Goal: Task Accomplishment & Management: Use online tool/utility

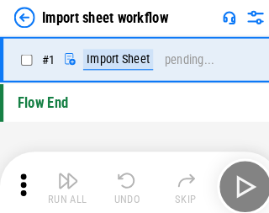
click at [62, 179] on img "button" at bounding box center [66, 173] width 20 height 20
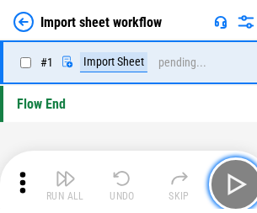
scroll to position [6, 0]
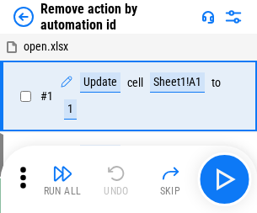
scroll to position [62, 0]
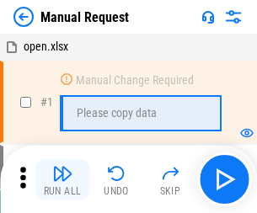
click at [62, 179] on img "button" at bounding box center [62, 173] width 20 height 20
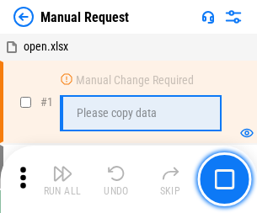
scroll to position [57, 0]
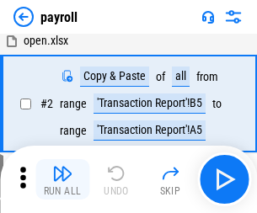
click at [62, 179] on img "button" at bounding box center [62, 173] width 20 height 20
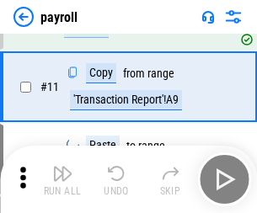
scroll to position [122, 0]
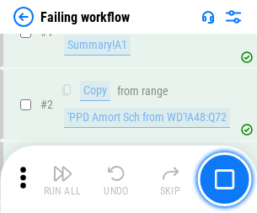
scroll to position [272, 0]
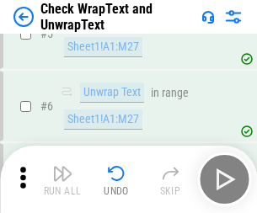
scroll to position [299, 0]
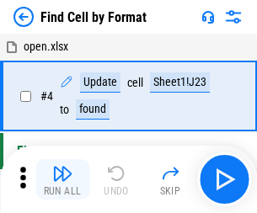
click at [62, 179] on img "button" at bounding box center [62, 173] width 20 height 20
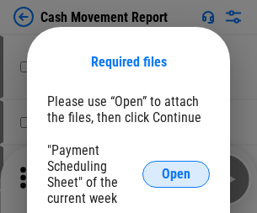
click at [176, 174] on span "Open" at bounding box center [176, 174] width 29 height 13
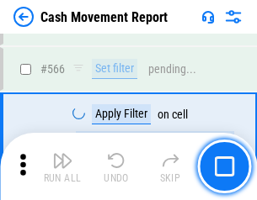
scroll to position [7719, 0]
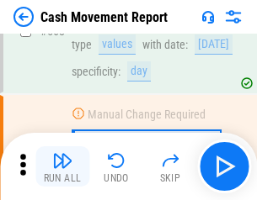
click at [62, 167] on img "button" at bounding box center [62, 161] width 20 height 20
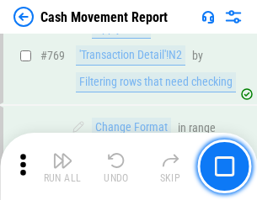
scroll to position [9358, 0]
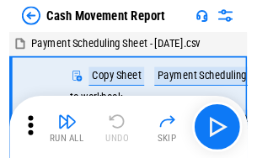
scroll to position [30, 0]
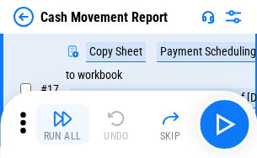
click at [62, 125] on img "button" at bounding box center [62, 119] width 20 height 20
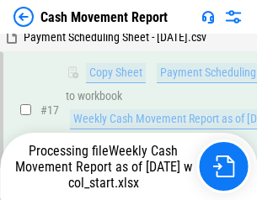
scroll to position [350, 0]
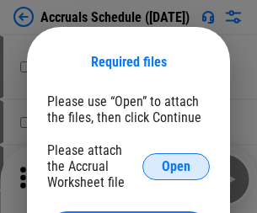
click at [176, 166] on span "Open" at bounding box center [176, 166] width 29 height 13
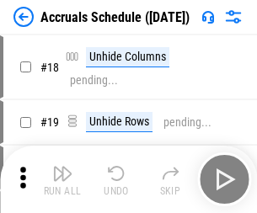
scroll to position [162, 0]
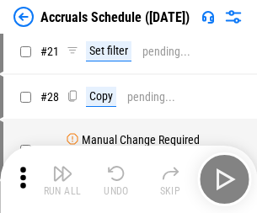
click at [62, 179] on img "button" at bounding box center [62, 173] width 20 height 20
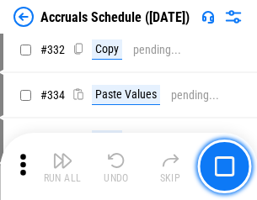
scroll to position [3197, 0]
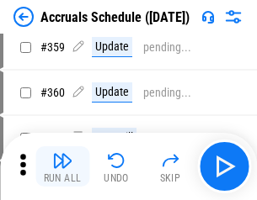
click at [62, 167] on img "button" at bounding box center [62, 161] width 20 height 20
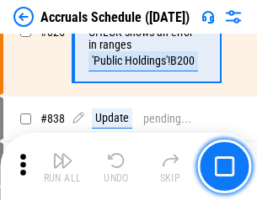
scroll to position [7569, 0]
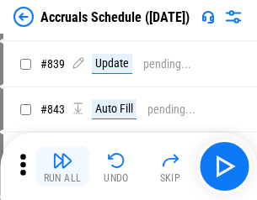
click at [62, 167] on img "button" at bounding box center [62, 161] width 20 height 20
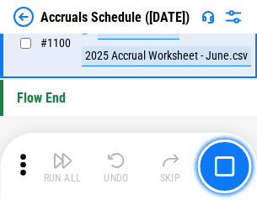
scroll to position [10243, 0]
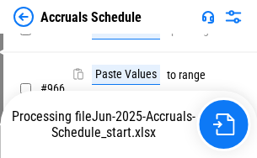
scroll to position [9238, 0]
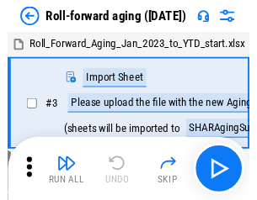
scroll to position [3, 0]
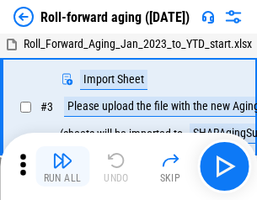
click at [62, 167] on img "button" at bounding box center [62, 161] width 20 height 20
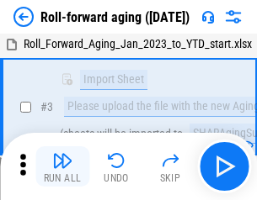
click at [62, 167] on img "button" at bounding box center [62, 161] width 20 height 20
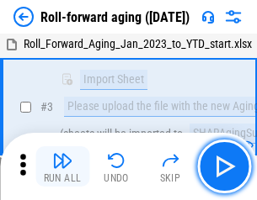
scroll to position [109, 0]
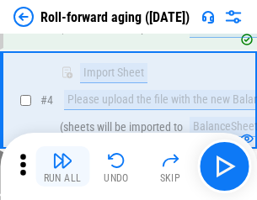
click at [62, 167] on img "button" at bounding box center [62, 161] width 20 height 20
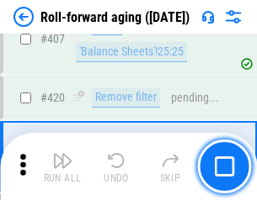
scroll to position [5840, 0]
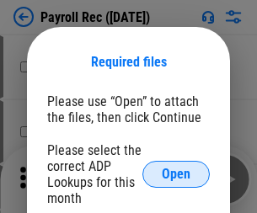
click at [176, 174] on span "Open" at bounding box center [176, 174] width 29 height 13
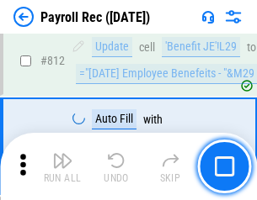
scroll to position [10700, 0]
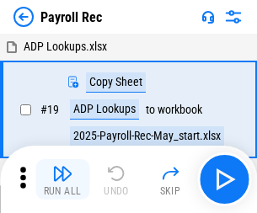
click at [62, 179] on img "button" at bounding box center [62, 173] width 20 height 20
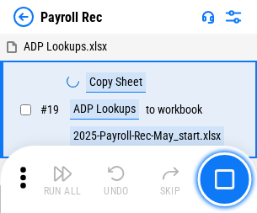
scroll to position [103, 0]
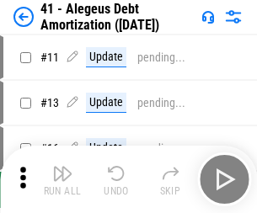
click at [62, 179] on img "button" at bounding box center [62, 173] width 20 height 20
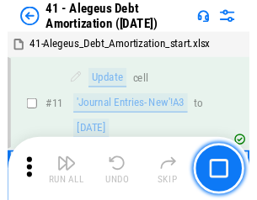
scroll to position [208, 0]
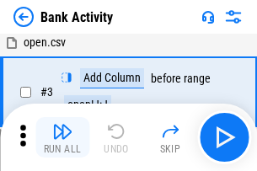
click at [62, 137] on img "button" at bounding box center [62, 131] width 20 height 20
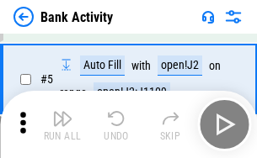
scroll to position [89, 0]
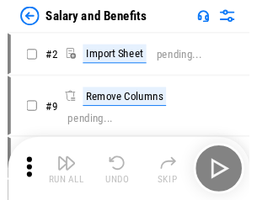
scroll to position [23, 0]
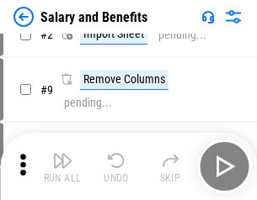
click at [62, 167] on img "button" at bounding box center [62, 161] width 20 height 20
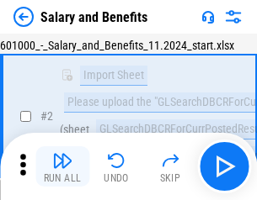
click at [62, 167] on img "button" at bounding box center [62, 161] width 20 height 20
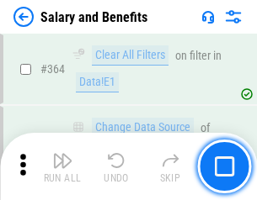
scroll to position [7931, 0]
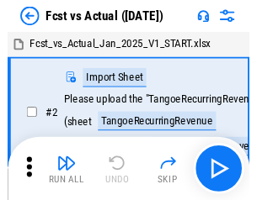
scroll to position [22, 0]
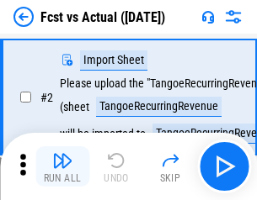
click at [62, 167] on img "button" at bounding box center [62, 161] width 20 height 20
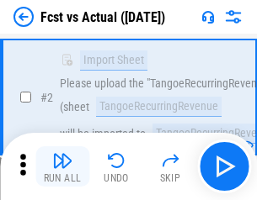
click at [62, 167] on img "button" at bounding box center [62, 161] width 20 height 20
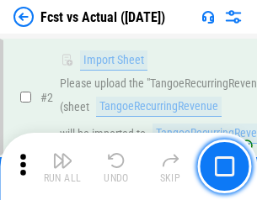
scroll to position [157, 0]
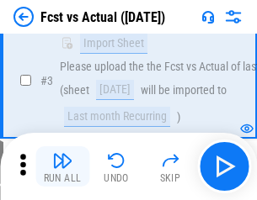
click at [62, 167] on img "button" at bounding box center [62, 161] width 20 height 20
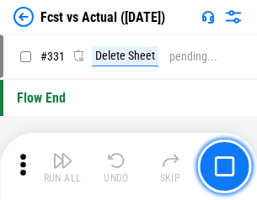
scroll to position [8061, 0]
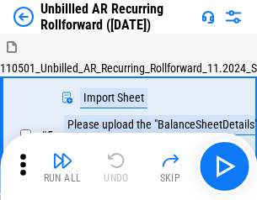
scroll to position [36, 0]
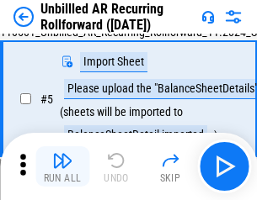
click at [62, 167] on img "button" at bounding box center [62, 161] width 20 height 20
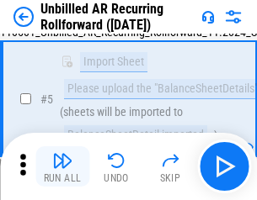
click at [62, 167] on img "button" at bounding box center [62, 161] width 20 height 20
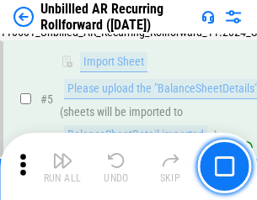
scroll to position [158, 0]
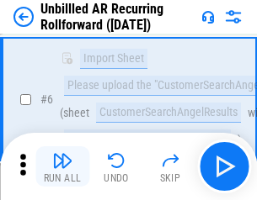
click at [62, 167] on img "button" at bounding box center [62, 161] width 20 height 20
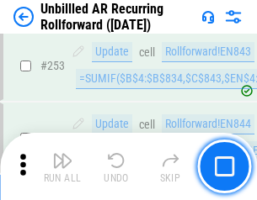
scroll to position [5720, 0]
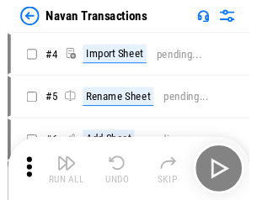
scroll to position [27, 0]
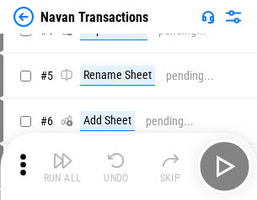
click at [62, 167] on img "button" at bounding box center [62, 161] width 20 height 20
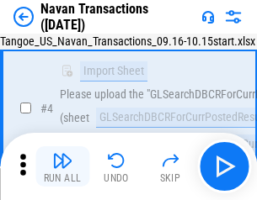
click at [62, 167] on img "button" at bounding box center [62, 161] width 20 height 20
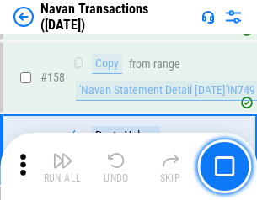
scroll to position [5460, 0]
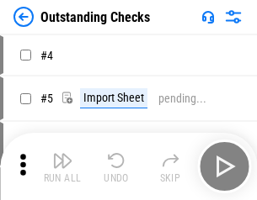
click at [62, 167] on img "button" at bounding box center [62, 161] width 20 height 20
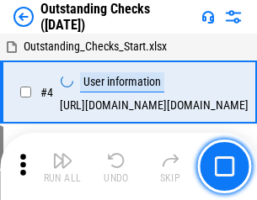
scroll to position [71, 0]
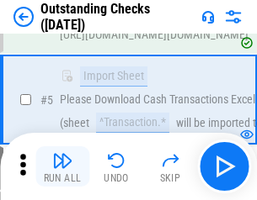
click at [62, 167] on img "button" at bounding box center [62, 161] width 20 height 20
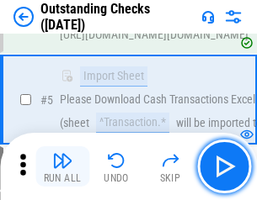
scroll to position [176, 0]
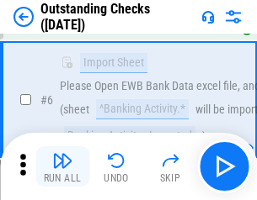
click at [62, 167] on img "button" at bounding box center [62, 161] width 20 height 20
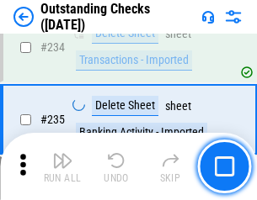
scroll to position [5114, 0]
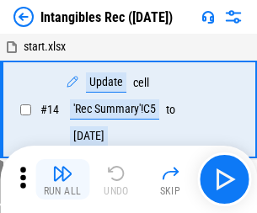
click at [62, 179] on img "button" at bounding box center [62, 173] width 20 height 20
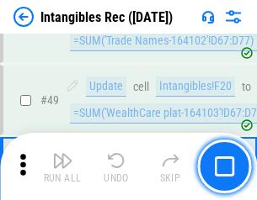
scroll to position [656, 0]
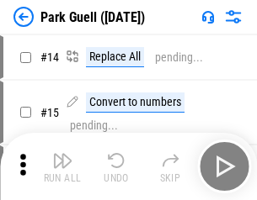
click at [62, 167] on img "button" at bounding box center [62, 161] width 20 height 20
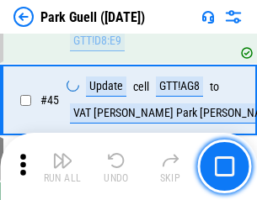
scroll to position [2106, 0]
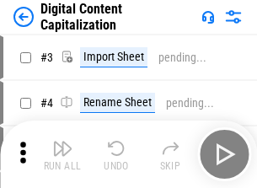
click at [62, 141] on img "button" at bounding box center [62, 148] width 20 height 20
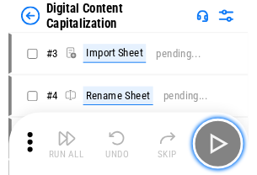
scroll to position [49, 0]
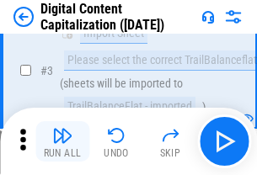
click at [62, 141] on img "button" at bounding box center [62, 135] width 20 height 20
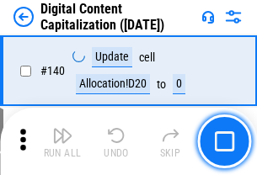
scroll to position [1786, 0]
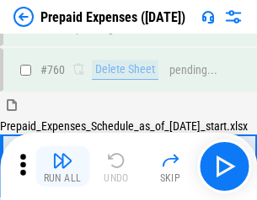
click at [62, 167] on img "button" at bounding box center [62, 161] width 20 height 20
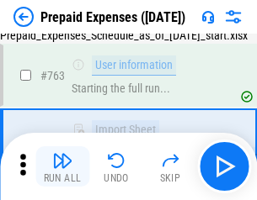
click at [62, 167] on img "button" at bounding box center [62, 161] width 20 height 20
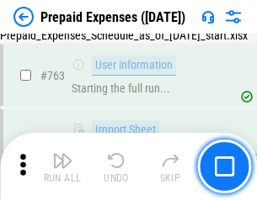
scroll to position [4767, 0]
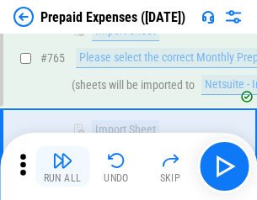
click at [62, 167] on img "button" at bounding box center [62, 161] width 20 height 20
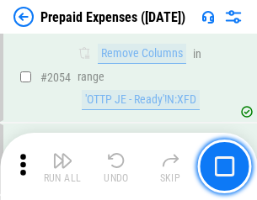
scroll to position [17604, 0]
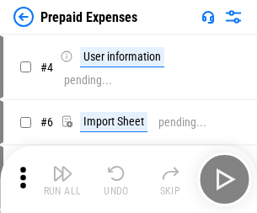
click at [62, 179] on img "button" at bounding box center [62, 173] width 20 height 20
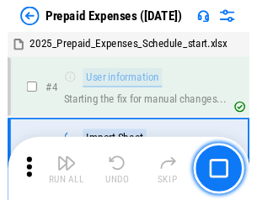
scroll to position [74, 0]
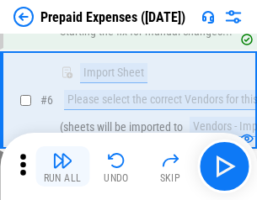
click at [62, 167] on img "button" at bounding box center [62, 161] width 20 height 20
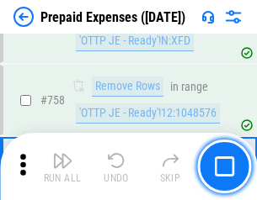
scroll to position [6001, 0]
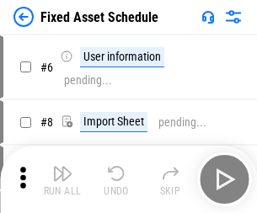
click at [62, 179] on img "button" at bounding box center [62, 173] width 20 height 20
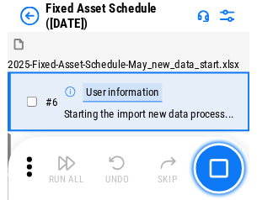
scroll to position [91, 0]
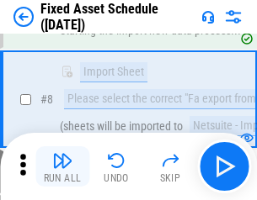
click at [62, 167] on img "button" at bounding box center [62, 161] width 20 height 20
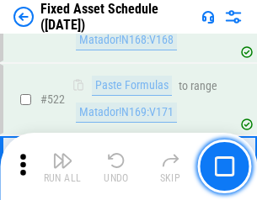
scroll to position [5853, 0]
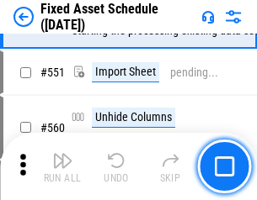
click at [62, 167] on img "button" at bounding box center [62, 161] width 20 height 20
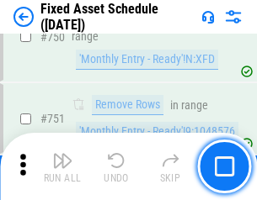
scroll to position [8210, 0]
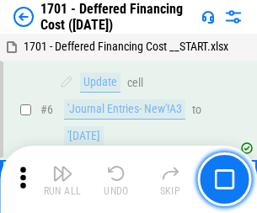
scroll to position [202, 0]
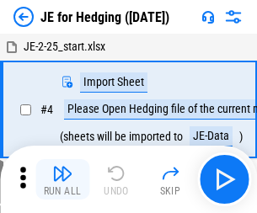
click at [62, 167] on img "button" at bounding box center [62, 173] width 20 height 20
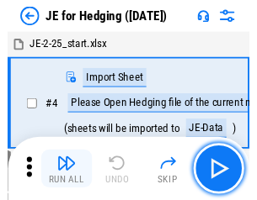
scroll to position [3, 0]
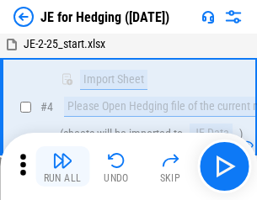
click at [62, 167] on img "button" at bounding box center [62, 161] width 20 height 20
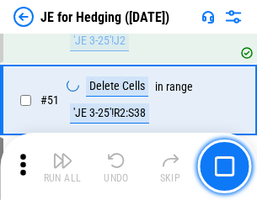
scroll to position [1091, 0]
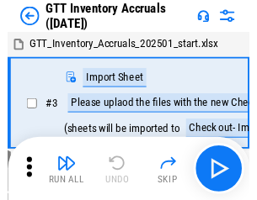
scroll to position [3, 0]
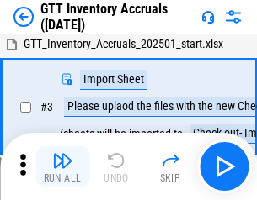
click at [62, 167] on img "button" at bounding box center [62, 161] width 20 height 20
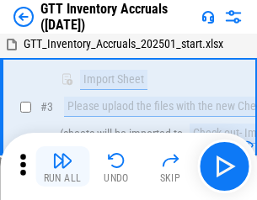
click at [62, 167] on img "button" at bounding box center [62, 161] width 20 height 20
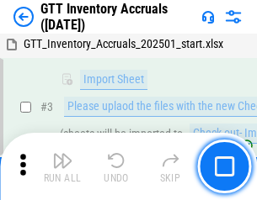
scroll to position [109, 0]
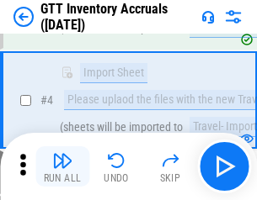
click at [62, 167] on img "button" at bounding box center [62, 161] width 20 height 20
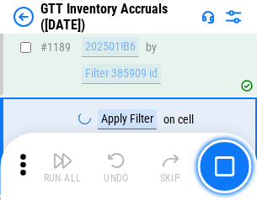
scroll to position [13752, 0]
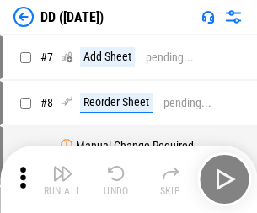
click at [62, 179] on img "button" at bounding box center [62, 173] width 20 height 20
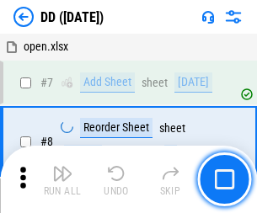
scroll to position [163, 0]
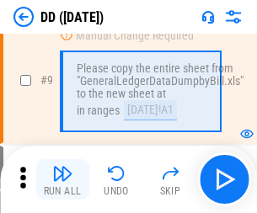
click at [62, 179] on img "button" at bounding box center [62, 173] width 20 height 20
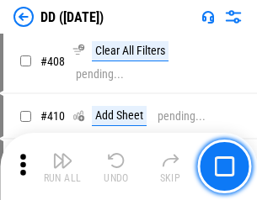
scroll to position [7535, 0]
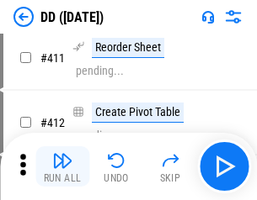
click at [62, 167] on img "button" at bounding box center [62, 161] width 20 height 20
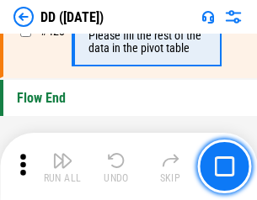
scroll to position [8060, 0]
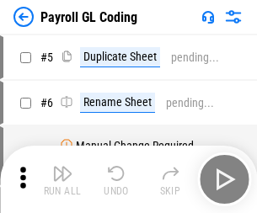
click at [62, 179] on img "button" at bounding box center [62, 173] width 20 height 20
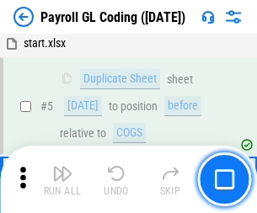
scroll to position [202, 0]
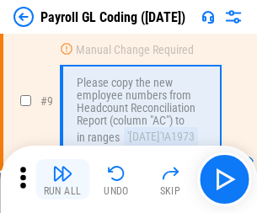
click at [62, 179] on img "button" at bounding box center [62, 173] width 20 height 20
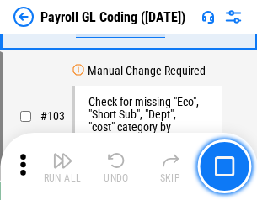
scroll to position [3951, 0]
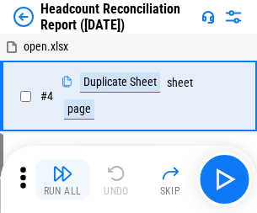
click at [62, 179] on img "button" at bounding box center [62, 173] width 20 height 20
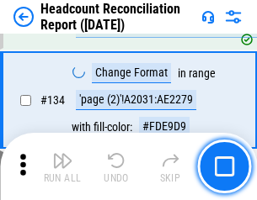
scroll to position [2024, 0]
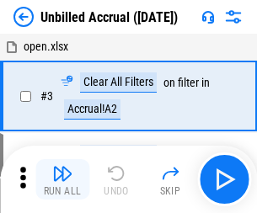
click at [62, 179] on img "button" at bounding box center [62, 173] width 20 height 20
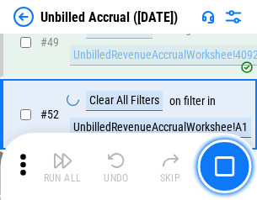
scroll to position [1528, 0]
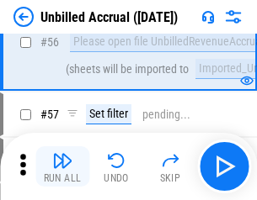
click at [62, 167] on img "button" at bounding box center [62, 161] width 20 height 20
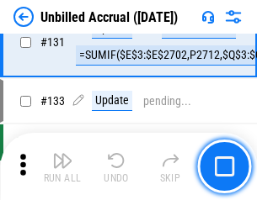
scroll to position [5016, 0]
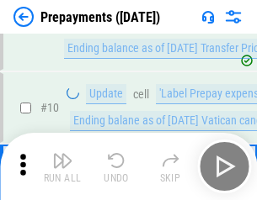
scroll to position [105, 0]
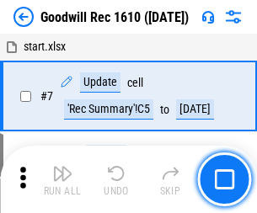
scroll to position [288, 0]
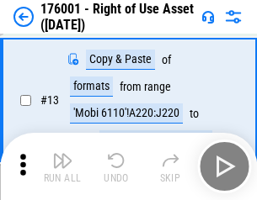
scroll to position [109, 0]
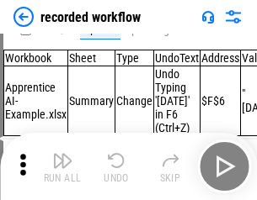
click at [62, 167] on img "button" at bounding box center [62, 161] width 20 height 20
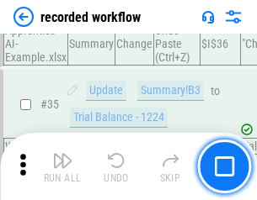
scroll to position [5264, 0]
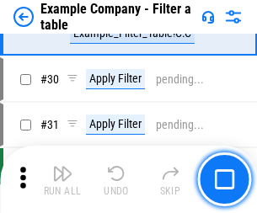
scroll to position [1541, 0]
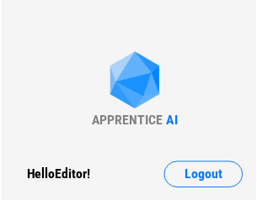
scroll to position [26, 0]
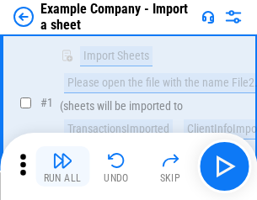
click at [62, 167] on img "button" at bounding box center [62, 161] width 20 height 20
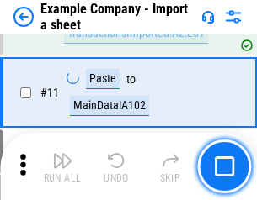
scroll to position [372, 0]
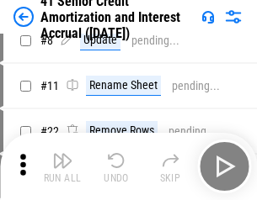
click at [62, 167] on img "button" at bounding box center [62, 161] width 20 height 20
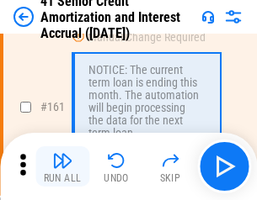
click at [62, 167] on img "button" at bounding box center [62, 161] width 20 height 20
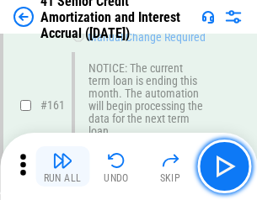
scroll to position [1801, 0]
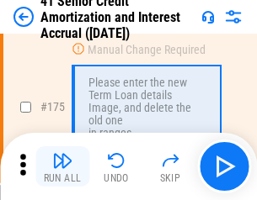
click at [62, 167] on img "button" at bounding box center [62, 161] width 20 height 20
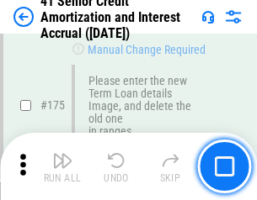
scroll to position [1972, 0]
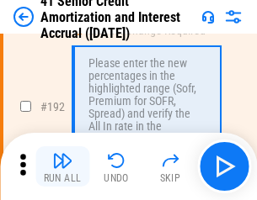
click at [62, 167] on img "button" at bounding box center [62, 161] width 20 height 20
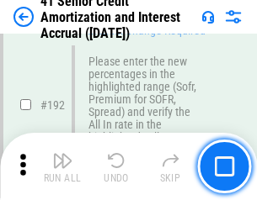
scroll to position [2149, 0]
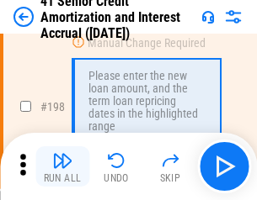
click at [62, 167] on img "button" at bounding box center [62, 161] width 20 height 20
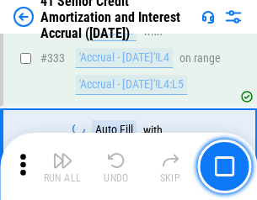
scroll to position [4302, 0]
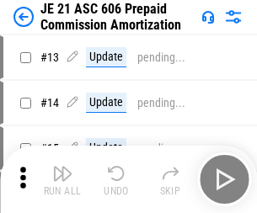
click at [62, 167] on img "button" at bounding box center [62, 173] width 20 height 20
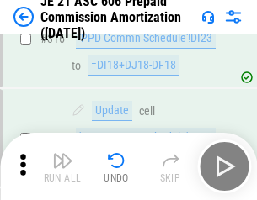
scroll to position [3144, 0]
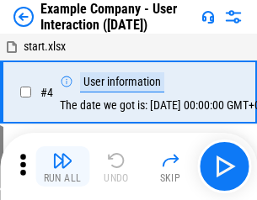
click at [62, 167] on img "button" at bounding box center [62, 161] width 20 height 20
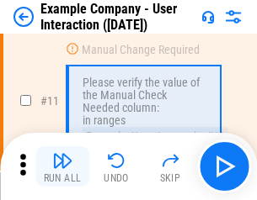
click at [62, 167] on img "button" at bounding box center [62, 161] width 20 height 20
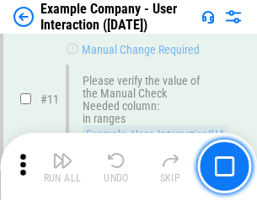
scroll to position [365, 0]
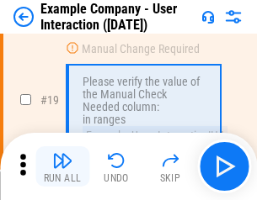
click at [62, 167] on img "button" at bounding box center [62, 161] width 20 height 20
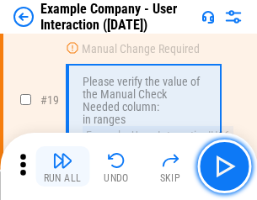
click at [62, 167] on img "button" at bounding box center [62, 161] width 20 height 20
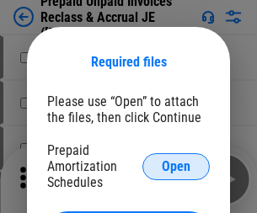
click at [176, 166] on span "Open" at bounding box center [176, 166] width 29 height 13
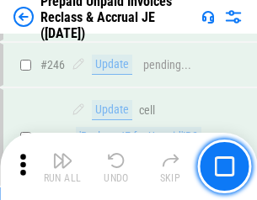
scroll to position [2274, 0]
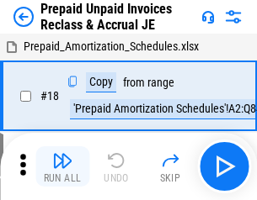
click at [62, 167] on img "button" at bounding box center [62, 161] width 20 height 20
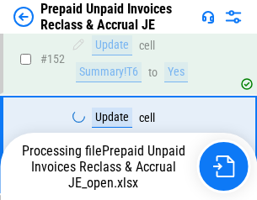
scroll to position [2188, 0]
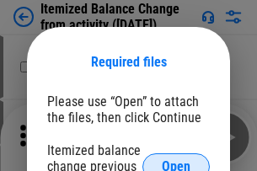
click at [176, 160] on span "Open" at bounding box center [176, 166] width 29 height 13
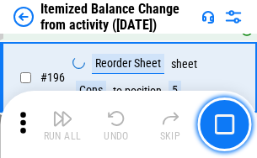
scroll to position [3241, 0]
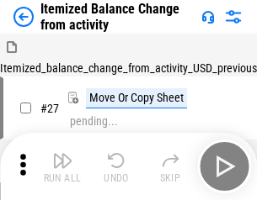
scroll to position [26, 0]
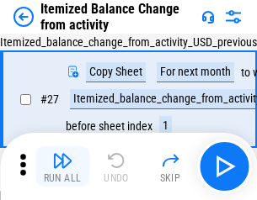
click at [62, 167] on img "button" at bounding box center [62, 161] width 20 height 20
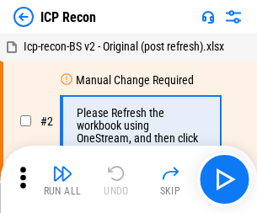
scroll to position [8, 0]
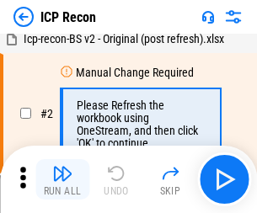
click at [62, 179] on img "button" at bounding box center [62, 173] width 20 height 20
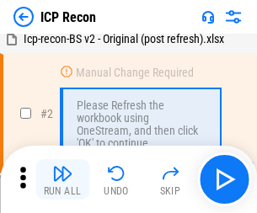
click at [62, 179] on img "button" at bounding box center [62, 173] width 20 height 20
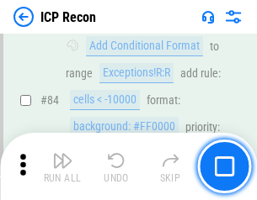
scroll to position [1650, 0]
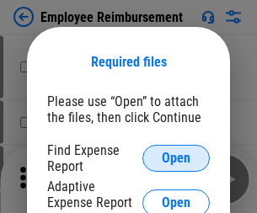
click at [176, 158] on span "Open" at bounding box center [176, 158] width 29 height 13
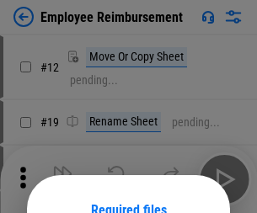
scroll to position [148, 0]
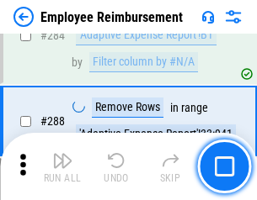
scroll to position [4578, 0]
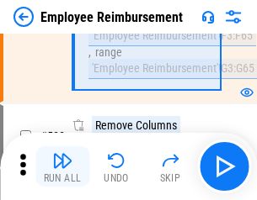
click at [62, 167] on img "button" at bounding box center [62, 161] width 20 height 20
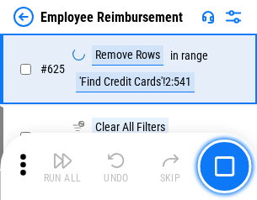
scroll to position [10083, 0]
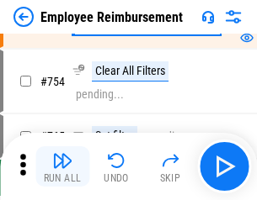
click at [62, 167] on img "button" at bounding box center [62, 161] width 20 height 20
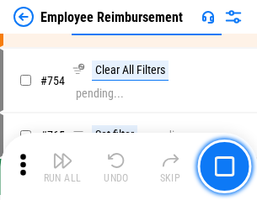
click at [62, 167] on img "button" at bounding box center [62, 161] width 20 height 20
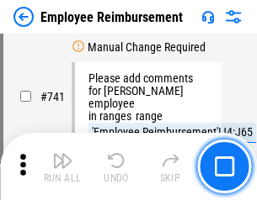
scroll to position [11815, 0]
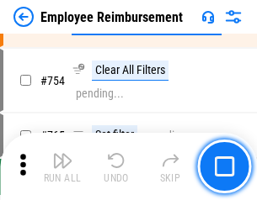
click at [62, 167] on img "button" at bounding box center [62, 161] width 20 height 20
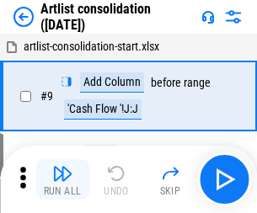
click at [62, 179] on img "button" at bounding box center [62, 173] width 20 height 20
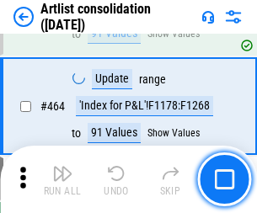
scroll to position [7374, 0]
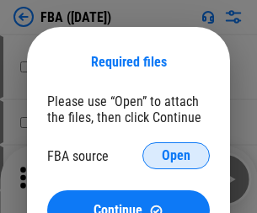
click at [176, 156] on span "Open" at bounding box center [176, 155] width 29 height 13
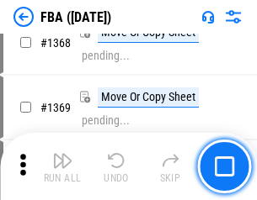
scroll to position [18086, 0]
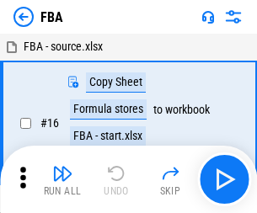
scroll to position [17, 0]
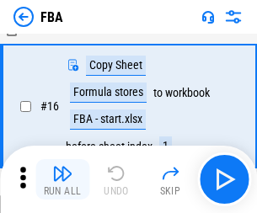
click at [62, 179] on img "button" at bounding box center [62, 173] width 20 height 20
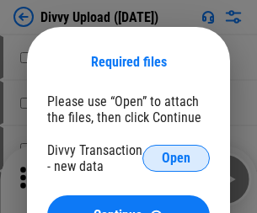
click at [176, 158] on span "Open" at bounding box center [176, 158] width 29 height 13
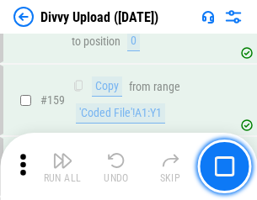
scroll to position [1744, 0]
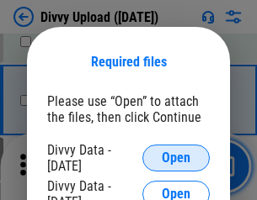
click at [176, 158] on span "Open" at bounding box center [176, 158] width 29 height 13
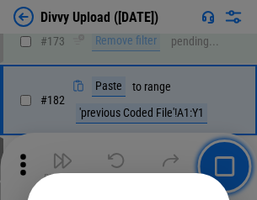
scroll to position [1890, 0]
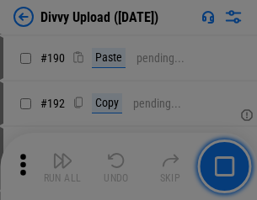
scroll to position [2125, 0]
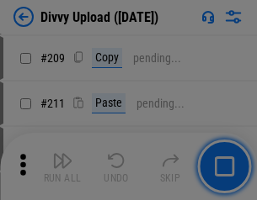
scroll to position [2861, 0]
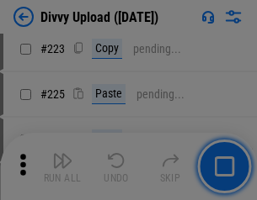
scroll to position [3361, 0]
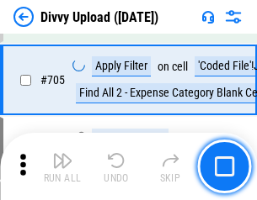
scroll to position [11521, 0]
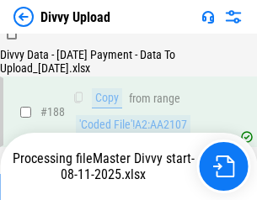
scroll to position [1982, 0]
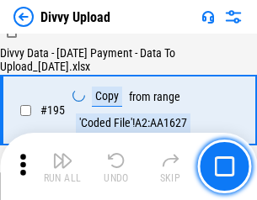
scroll to position [2354, 0]
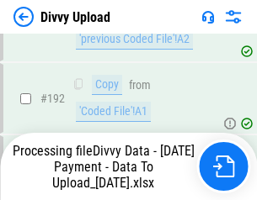
scroll to position [2256, 0]
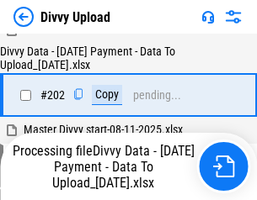
scroll to position [2725, 0]
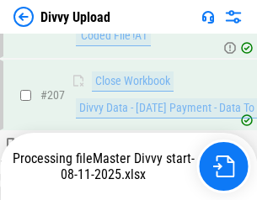
scroll to position [3096, 0]
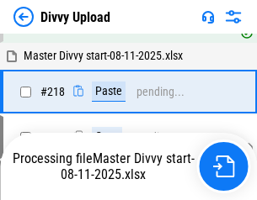
scroll to position [3626, 0]
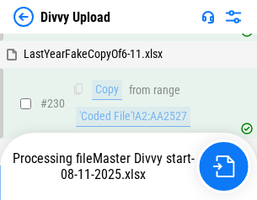
scroll to position [4179, 0]
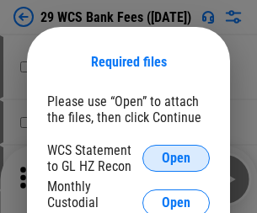
click at [176, 158] on span "Open" at bounding box center [176, 158] width 29 height 13
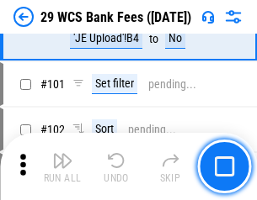
scroll to position [1641, 0]
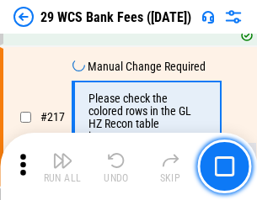
click at [62, 167] on img "button" at bounding box center [62, 161] width 20 height 20
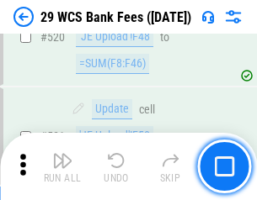
scroll to position [8691, 0]
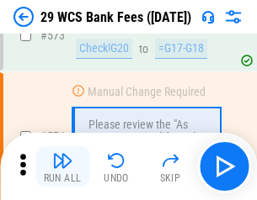
click at [62, 167] on img "button" at bounding box center [62, 161] width 20 height 20
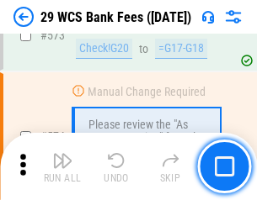
scroll to position [9326, 0]
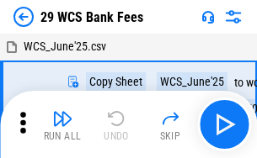
scroll to position [30, 0]
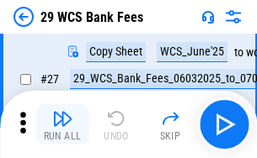
click at [62, 125] on img "button" at bounding box center [62, 119] width 20 height 20
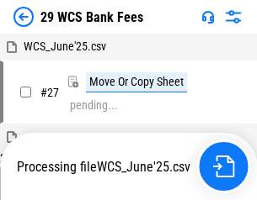
scroll to position [9, 0]
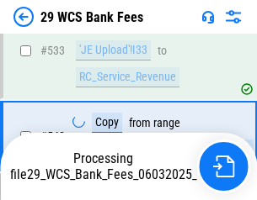
scroll to position [9209, 0]
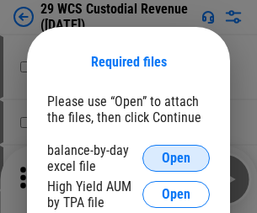
click at [176, 158] on span "Open" at bounding box center [176, 158] width 29 height 13
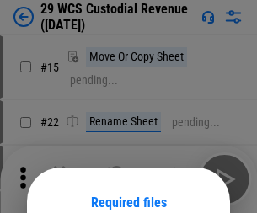
scroll to position [141, 0]
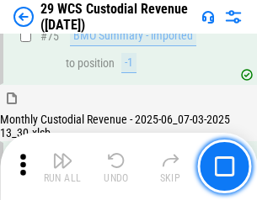
scroll to position [1759, 0]
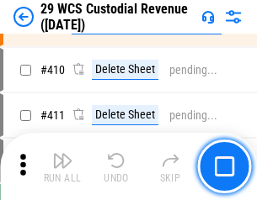
click at [62, 167] on img "button" at bounding box center [62, 161] width 20 height 20
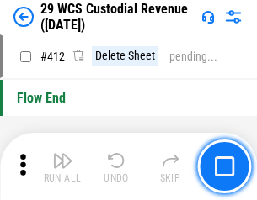
scroll to position [8043, 0]
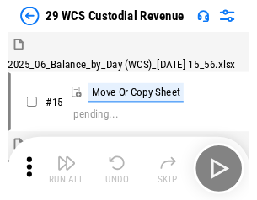
scroll to position [40, 0]
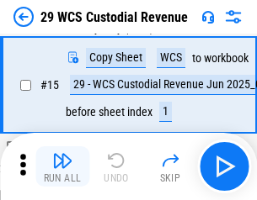
click at [62, 167] on img "button" at bounding box center [62, 161] width 20 height 20
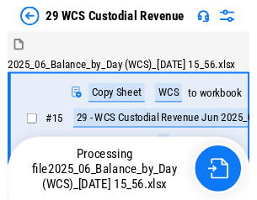
scroll to position [40, 0]
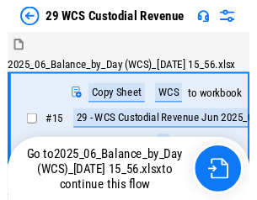
scroll to position [31, 0]
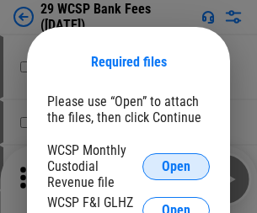
click at [176, 166] on span "Open" at bounding box center [176, 166] width 29 height 13
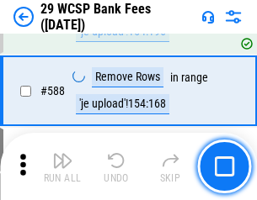
scroll to position [6629, 0]
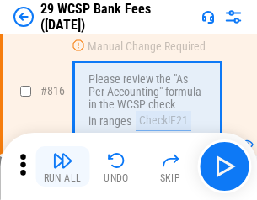
click at [62, 167] on img "button" at bounding box center [62, 161] width 20 height 20
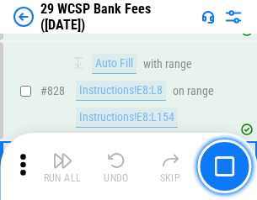
scroll to position [10685, 0]
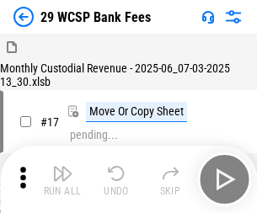
click at [62, 167] on img "button" at bounding box center [62, 173] width 20 height 20
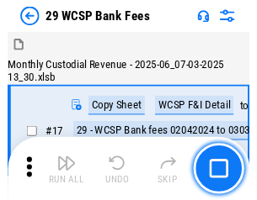
scroll to position [40, 0]
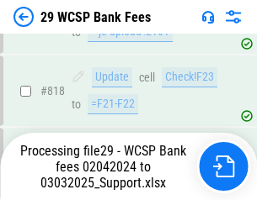
scroll to position [10355, 0]
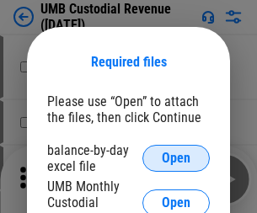
click at [176, 158] on span "Open" at bounding box center [176, 158] width 29 height 13
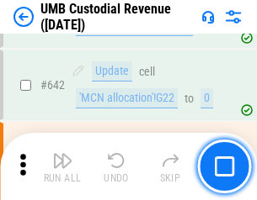
scroll to position [8722, 0]
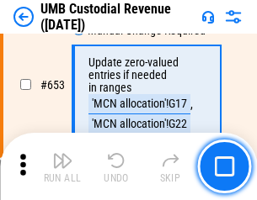
click at [62, 167] on img "button" at bounding box center [62, 161] width 20 height 20
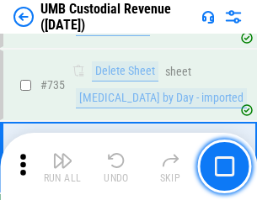
scroll to position [10298, 0]
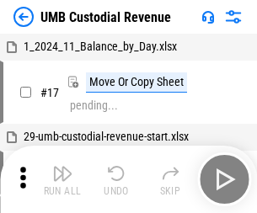
scroll to position [13, 0]
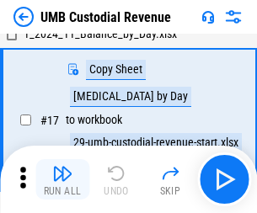
click at [62, 179] on img "button" at bounding box center [62, 173] width 20 height 20
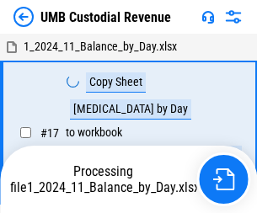
scroll to position [13, 0]
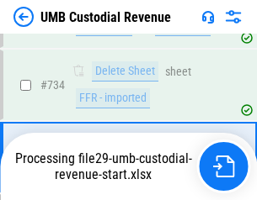
scroll to position [10187, 0]
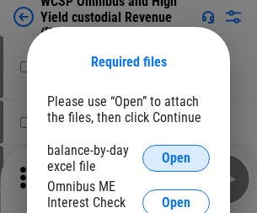
click at [176, 158] on span "Open" at bounding box center [176, 158] width 29 height 13
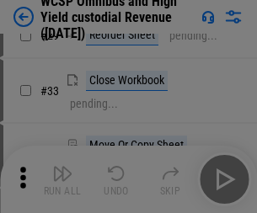
scroll to position [385, 0]
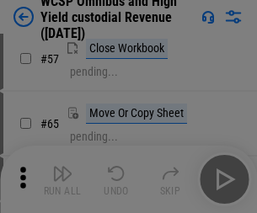
scroll to position [734, 0]
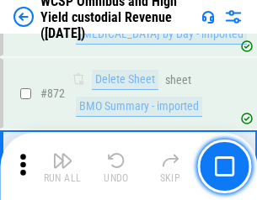
scroll to position [14253, 0]
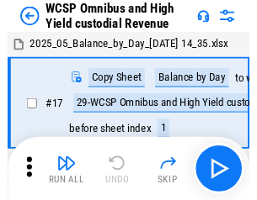
scroll to position [9, 0]
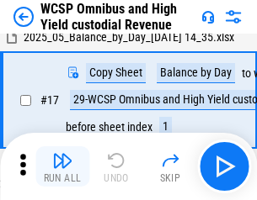
click at [62, 167] on img "button" at bounding box center [62, 161] width 20 height 20
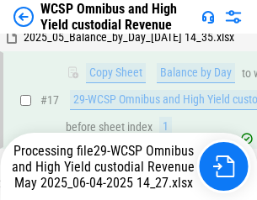
scroll to position [350, 0]
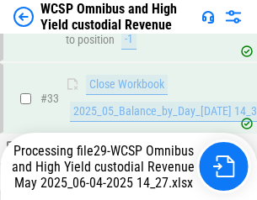
scroll to position [834, 0]
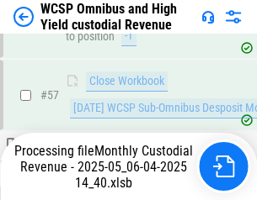
scroll to position [1728, 0]
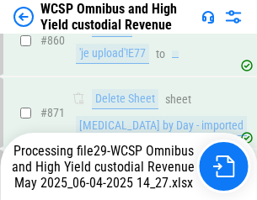
scroll to position [14214, 0]
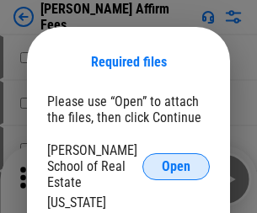
click at [176, 160] on span "Open" at bounding box center [176, 166] width 29 height 13
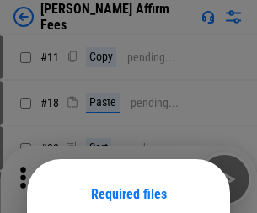
scroll to position [132, 0]
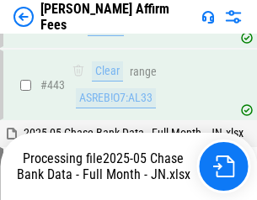
scroll to position [4396, 0]
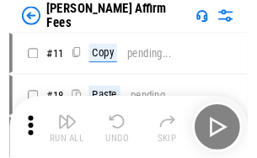
scroll to position [17, 0]
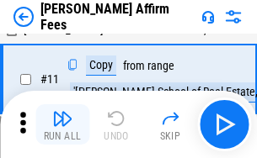
click at [62, 125] on img "button" at bounding box center [62, 119] width 20 height 20
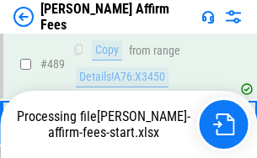
scroll to position [4417, 0]
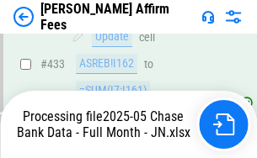
scroll to position [4417, 0]
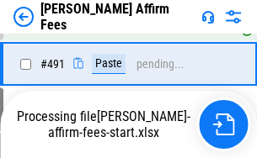
scroll to position [4514, 0]
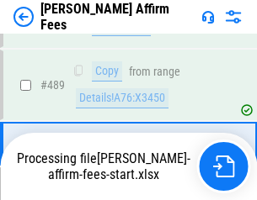
scroll to position [4396, 0]
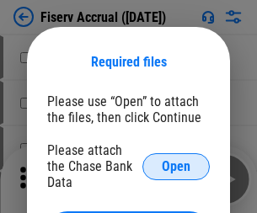
click at [176, 160] on span "Open" at bounding box center [176, 166] width 29 height 13
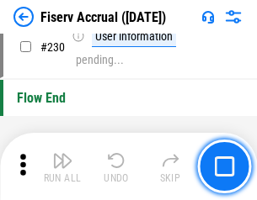
scroll to position [5336, 0]
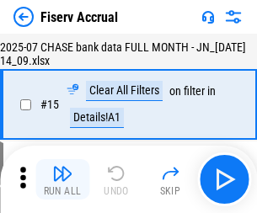
click at [62, 179] on img "button" at bounding box center [62, 173] width 20 height 20
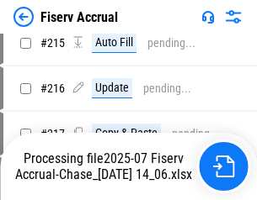
scroll to position [5111, 0]
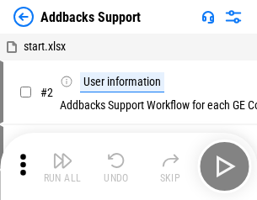
click at [62, 167] on img "button" at bounding box center [62, 161] width 20 height 20
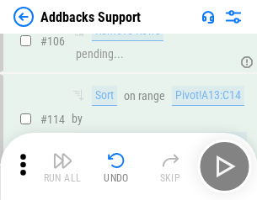
scroll to position [1226, 0]
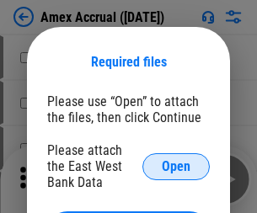
click at [176, 166] on span "Open" at bounding box center [176, 166] width 29 height 13
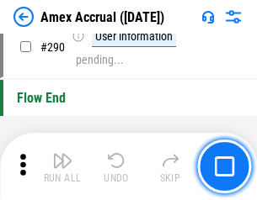
scroll to position [5245, 0]
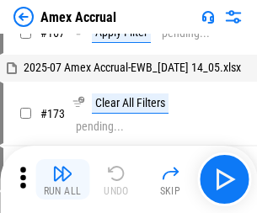
click at [62, 179] on img "button" at bounding box center [62, 173] width 20 height 20
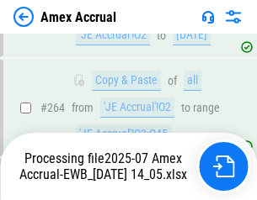
scroll to position [4711, 0]
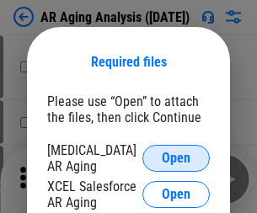
click at [176, 156] on span "Open" at bounding box center [176, 158] width 29 height 13
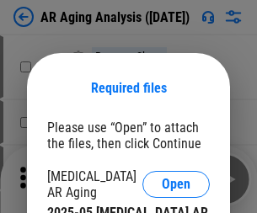
scroll to position [26, 0]
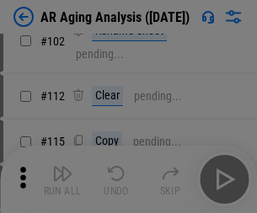
scroll to position [232, 0]
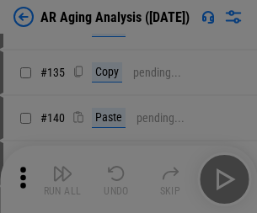
scroll to position [507, 0]
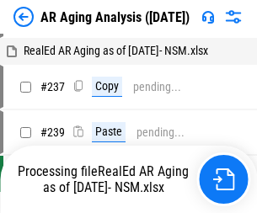
scroll to position [17, 0]
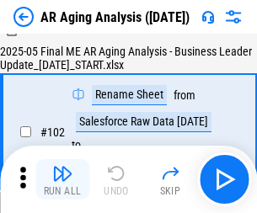
click at [62, 179] on img "button" at bounding box center [62, 173] width 20 height 20
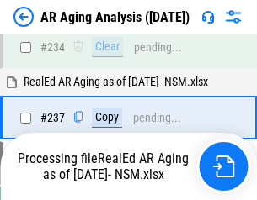
scroll to position [2610, 0]
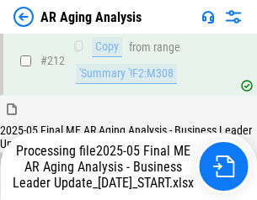
scroll to position [2591, 0]
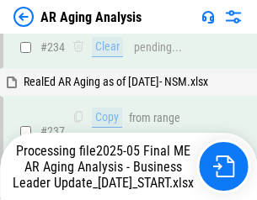
scroll to position [2661, 0]
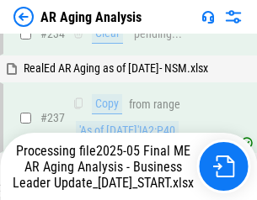
scroll to position [2661, 0]
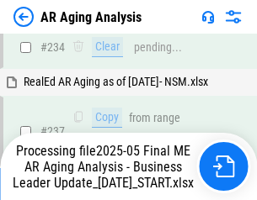
scroll to position [2591, 0]
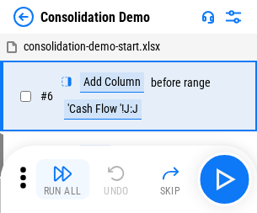
click at [62, 179] on img "button" at bounding box center [62, 173] width 20 height 20
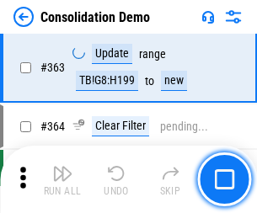
scroll to position [5645, 0]
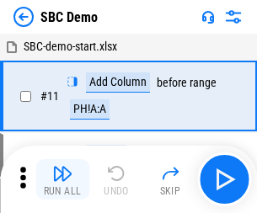
click at [62, 179] on img "button" at bounding box center [62, 173] width 20 height 20
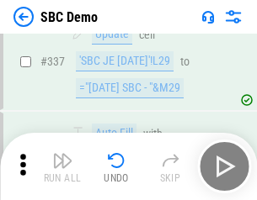
scroll to position [4430, 0]
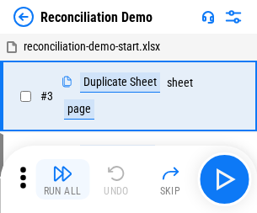
click at [62, 179] on img "button" at bounding box center [62, 173] width 20 height 20
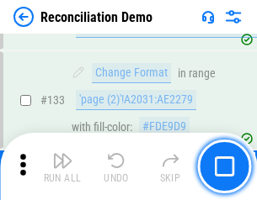
scroll to position [2000, 0]
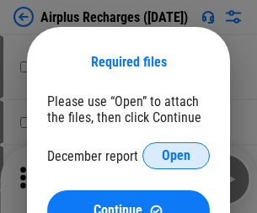
click at [176, 156] on span "Open" at bounding box center [176, 155] width 29 height 13
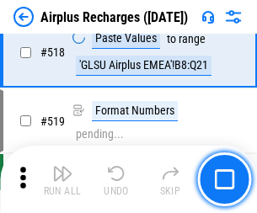
scroll to position [7247, 0]
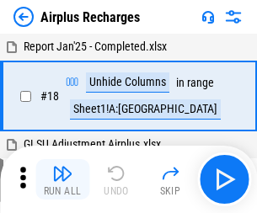
click at [62, 179] on img "button" at bounding box center [62, 173] width 20 height 20
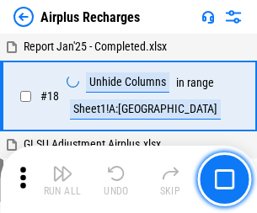
scroll to position [74, 0]
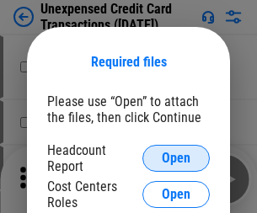
click at [176, 158] on span "Open" at bounding box center [176, 158] width 29 height 13
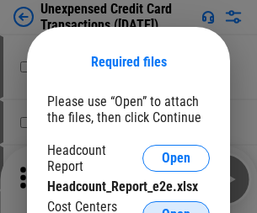
click at [176, 208] on span "Open" at bounding box center [176, 214] width 29 height 13
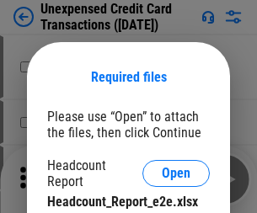
scroll to position [15, 0]
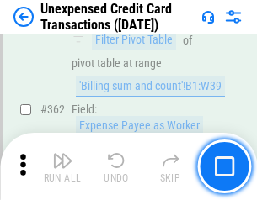
scroll to position [4331, 0]
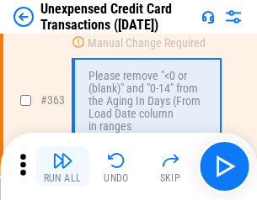
click at [62, 167] on img "button" at bounding box center [62, 161] width 20 height 20
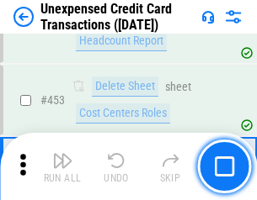
scroll to position [5744, 0]
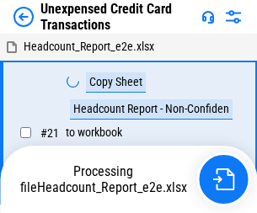
scroll to position [26, 0]
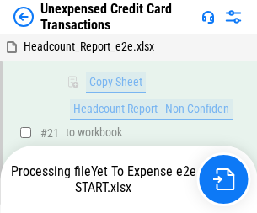
scroll to position [360, 0]
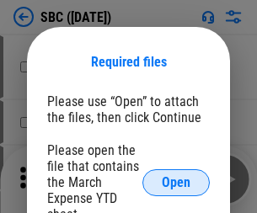
click at [176, 182] on span "Open" at bounding box center [176, 182] width 29 height 13
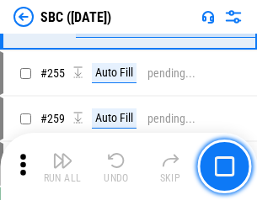
scroll to position [3291, 0]
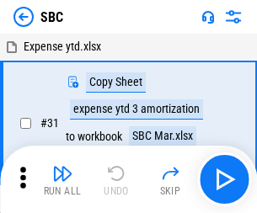
scroll to position [17, 0]
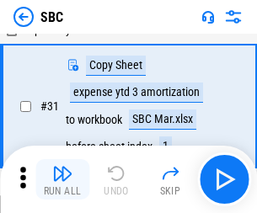
click at [62, 179] on img "button" at bounding box center [62, 173] width 20 height 20
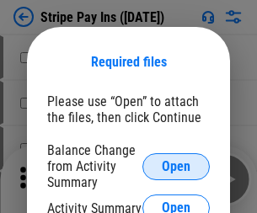
click at [176, 166] on span "Open" at bounding box center [176, 166] width 29 height 13
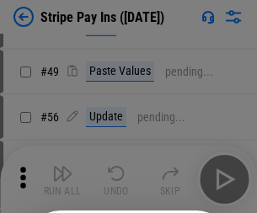
scroll to position [306, 0]
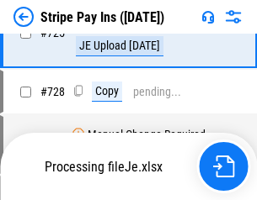
scroll to position [8868, 0]
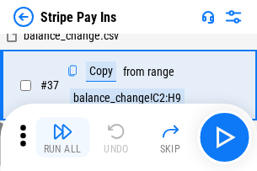
click at [62, 137] on img "button" at bounding box center [62, 131] width 20 height 20
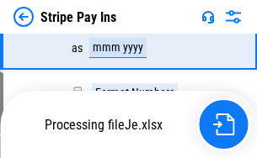
scroll to position [8831, 0]
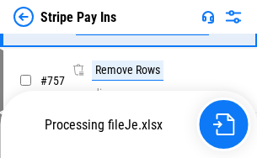
scroll to position [8831, 0]
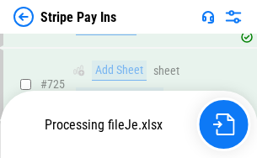
scroll to position [8831, 0]
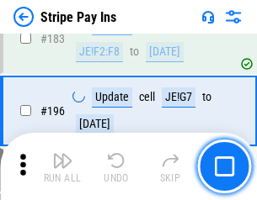
scroll to position [2280, 0]
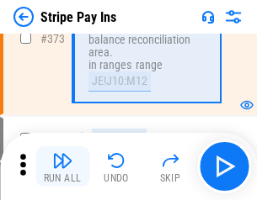
click at [62, 167] on img "button" at bounding box center [62, 161] width 20 height 20
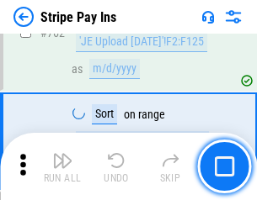
scroll to position [8810, 0]
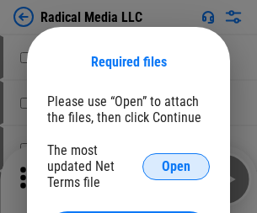
click at [176, 166] on span "Open" at bounding box center [176, 166] width 29 height 13
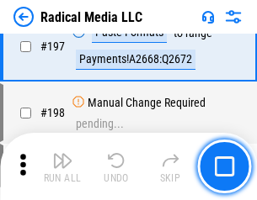
scroll to position [3896, 0]
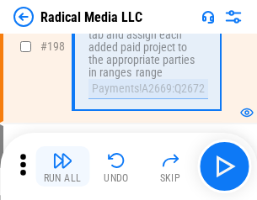
click at [62, 167] on img "button" at bounding box center [62, 161] width 20 height 20
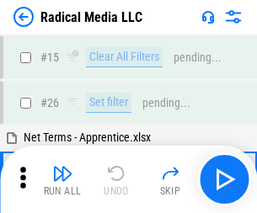
scroll to position [94, 0]
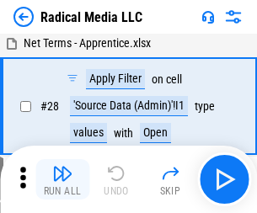
click at [62, 179] on img "button" at bounding box center [62, 173] width 20 height 20
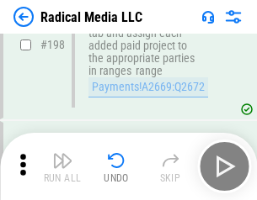
scroll to position [4222, 0]
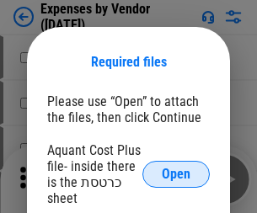
click at [176, 174] on span "Open" at bounding box center [176, 174] width 29 height 13
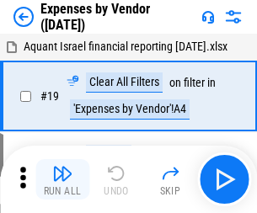
click at [62, 179] on img "button" at bounding box center [62, 173] width 20 height 20
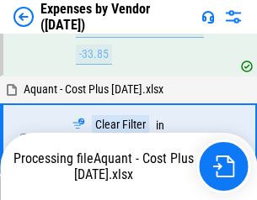
scroll to position [1661, 0]
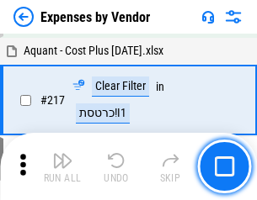
scroll to position [1730, 0]
